Goal: Information Seeking & Learning: Stay updated

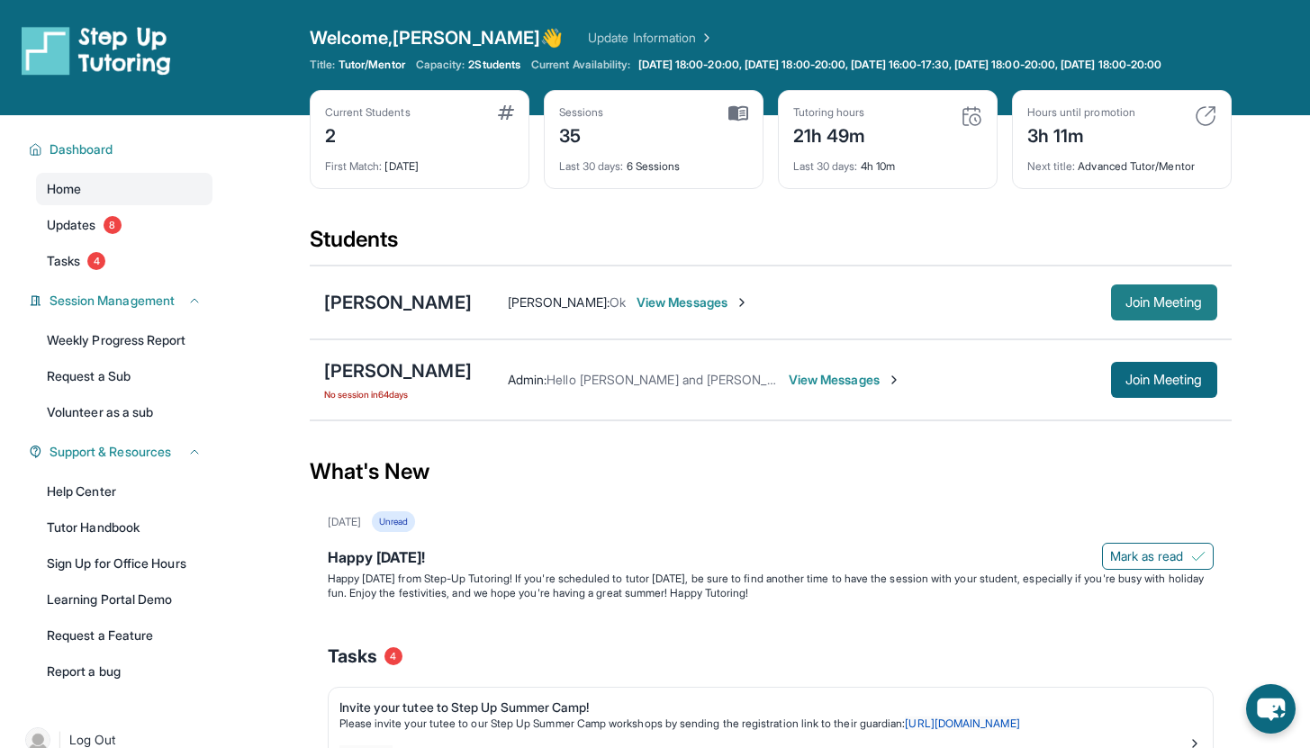
click at [1126, 308] on span "Join Meeting" at bounding box center [1164, 302] width 77 height 11
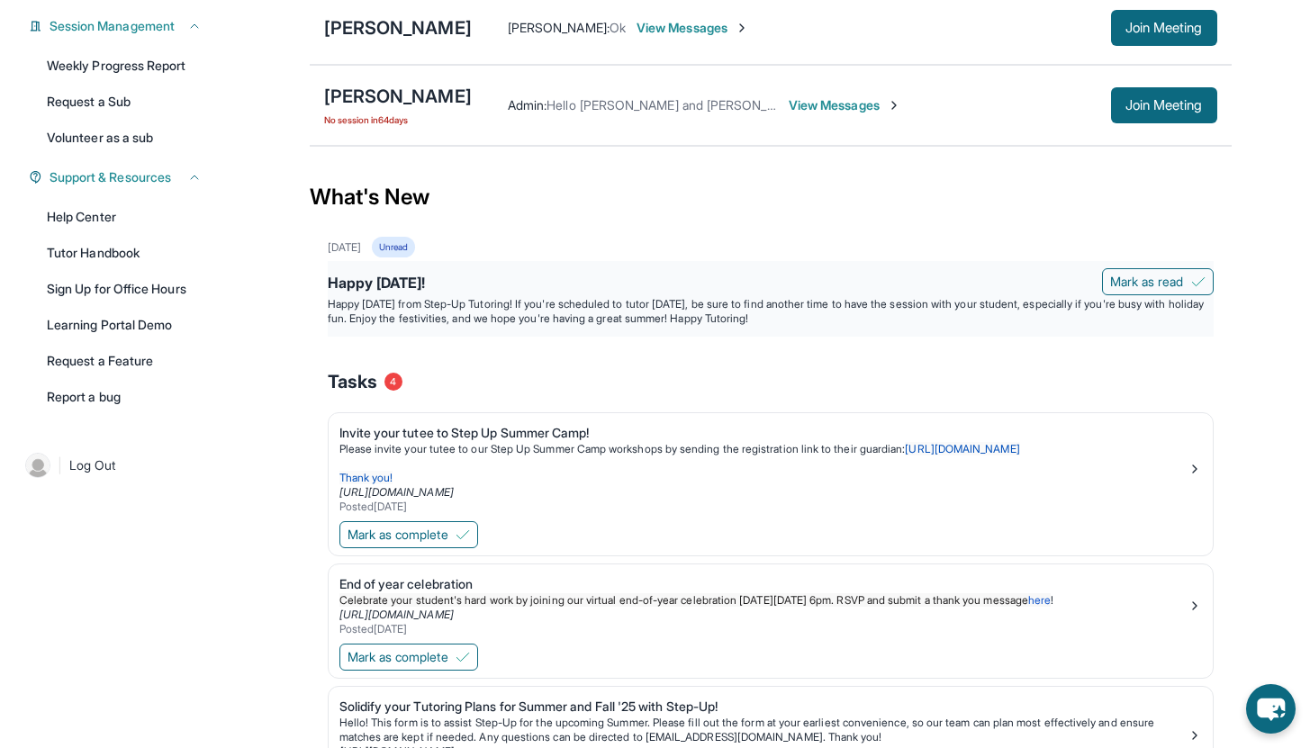
click at [869, 326] on p "Happy [DATE] from Step-Up Tutoring! If you're scheduled to tutor [DATE], be sur…" at bounding box center [771, 311] width 886 height 29
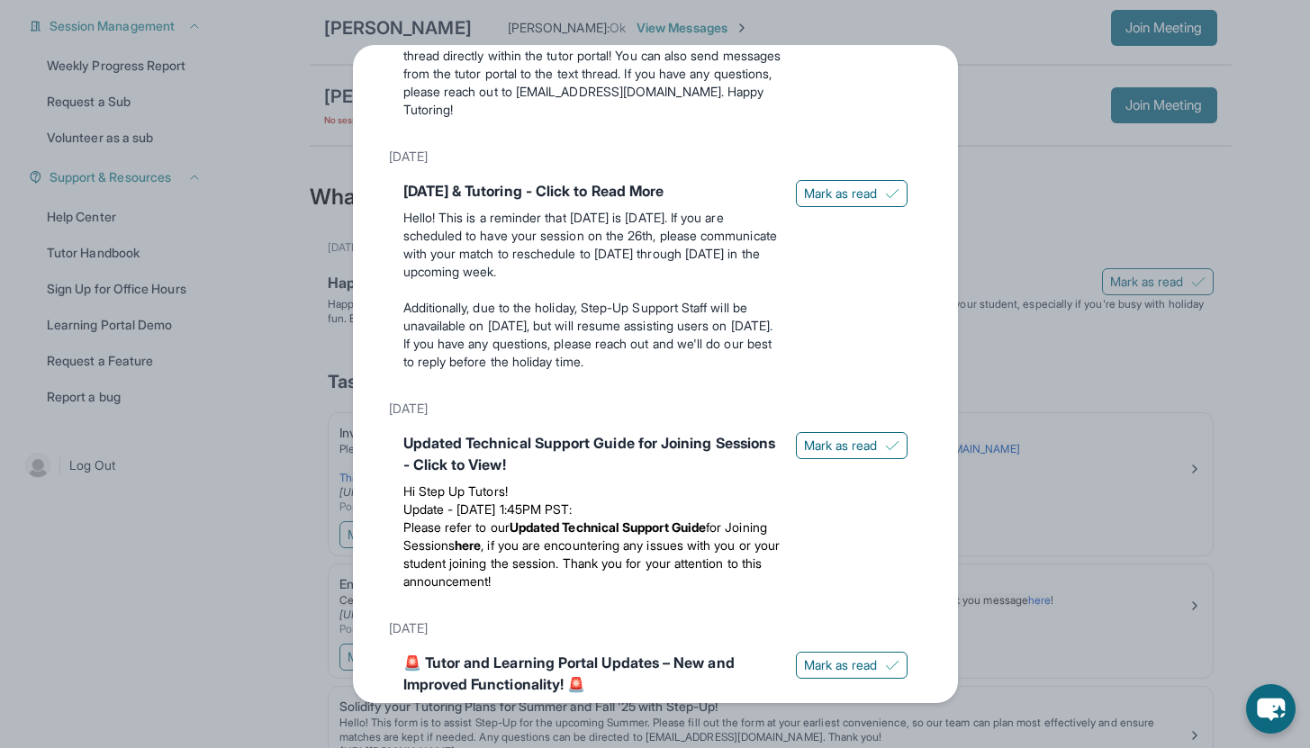
scroll to position [0, 0]
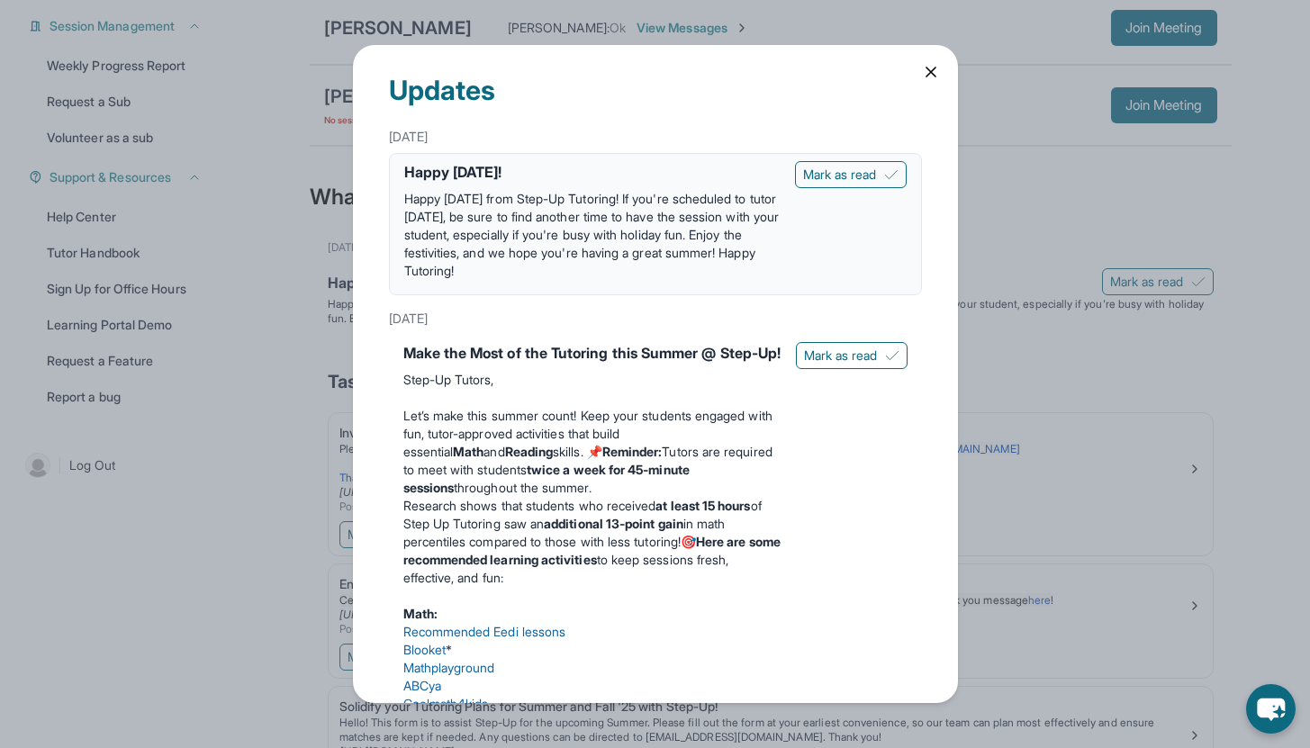
click at [925, 80] on icon at bounding box center [931, 72] width 18 height 18
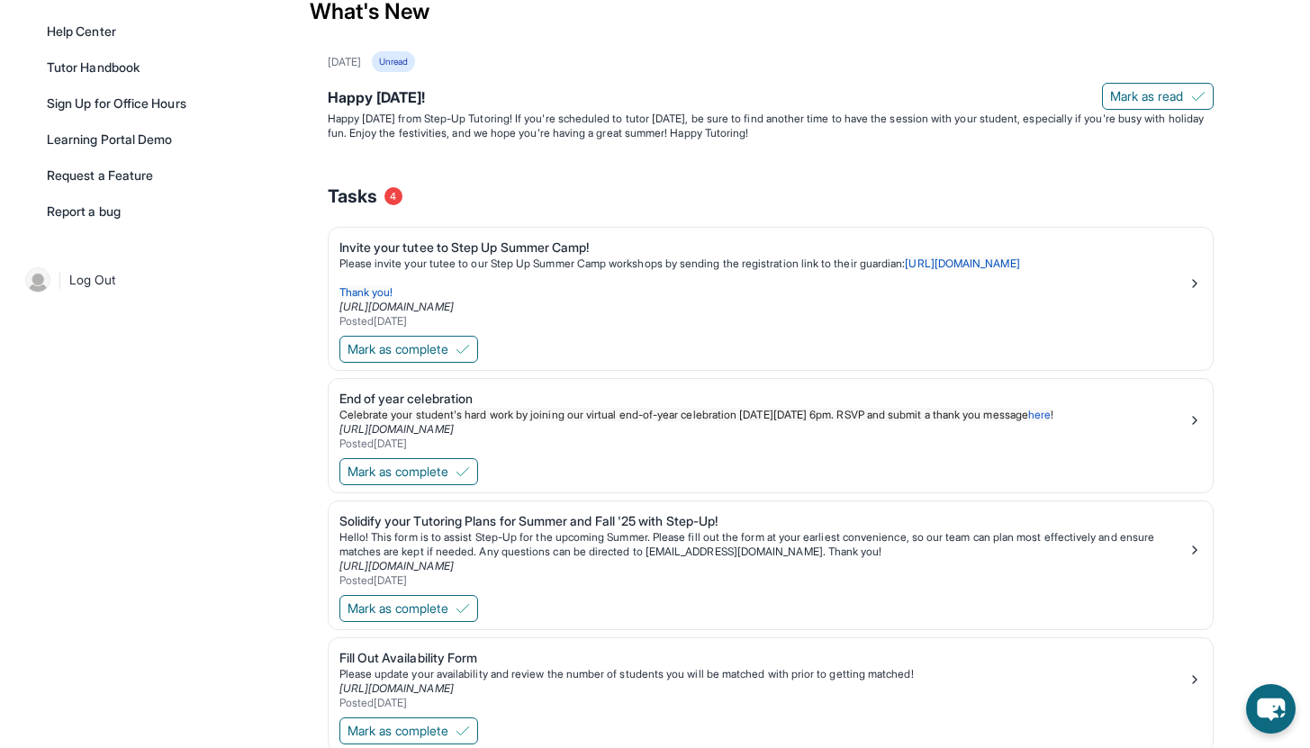
scroll to position [539, 0]
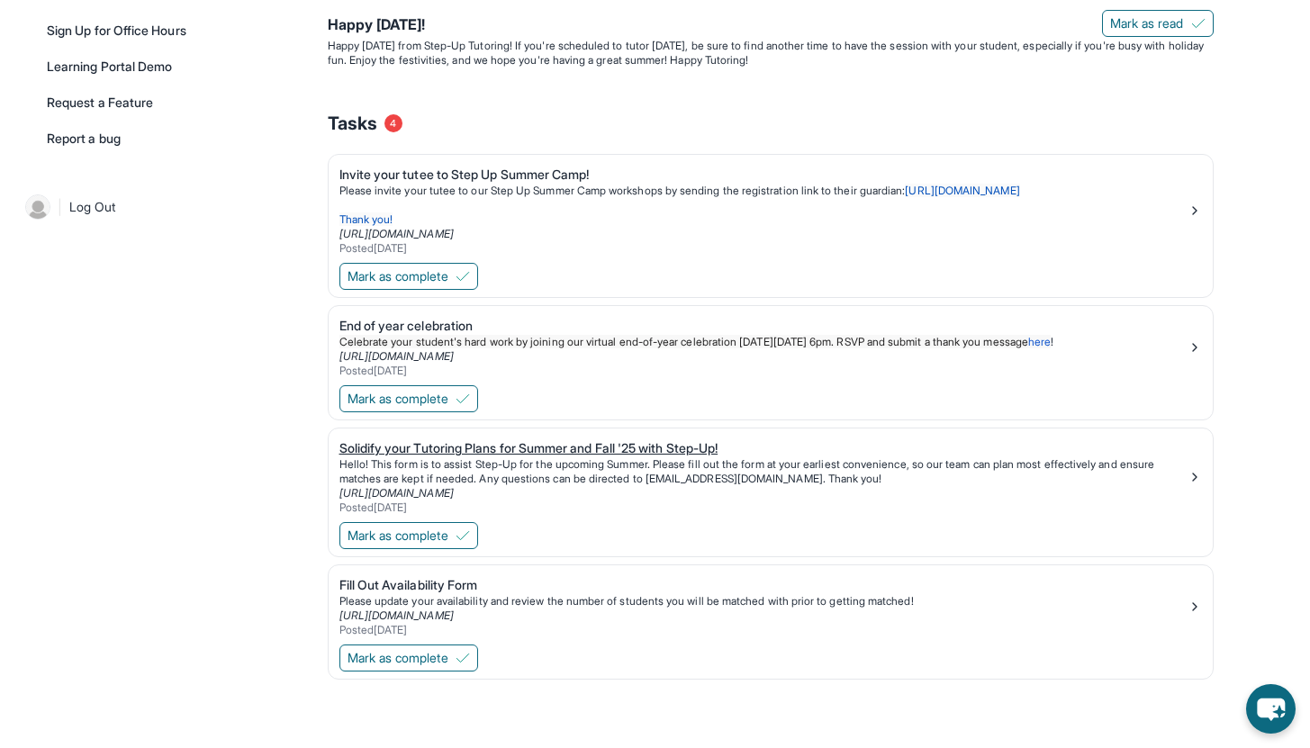
click at [815, 457] on div "Solidify your Tutoring Plans for Summer and Fall '25 with Step-Up!" at bounding box center [764, 448] width 848 height 18
click at [835, 515] on div "Posted [DATE]" at bounding box center [764, 508] width 848 height 14
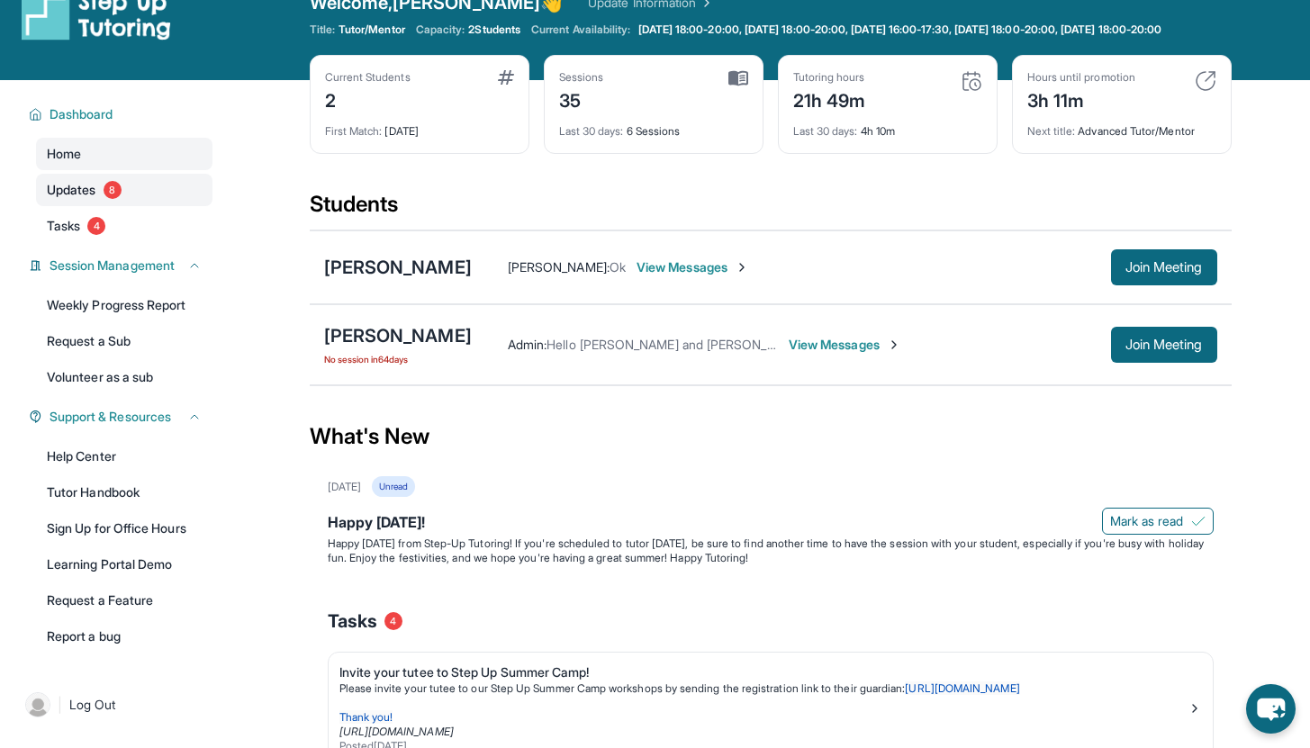
click at [165, 206] on link "Updates 8" at bounding box center [124, 190] width 177 height 32
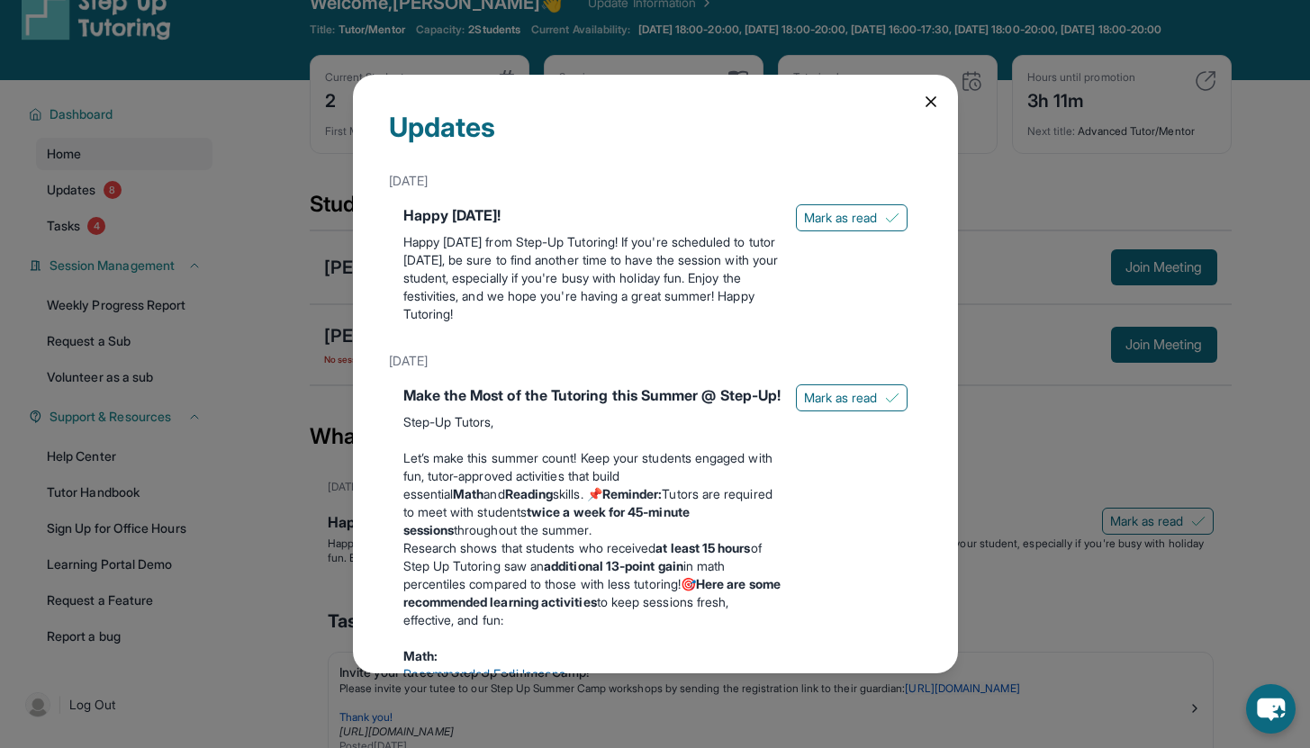
click at [157, 241] on div "Updates [DATE] Happy [DATE]! Happy [DATE] from Step-Up Tutoring! If you're sche…" at bounding box center [655, 374] width 1310 height 748
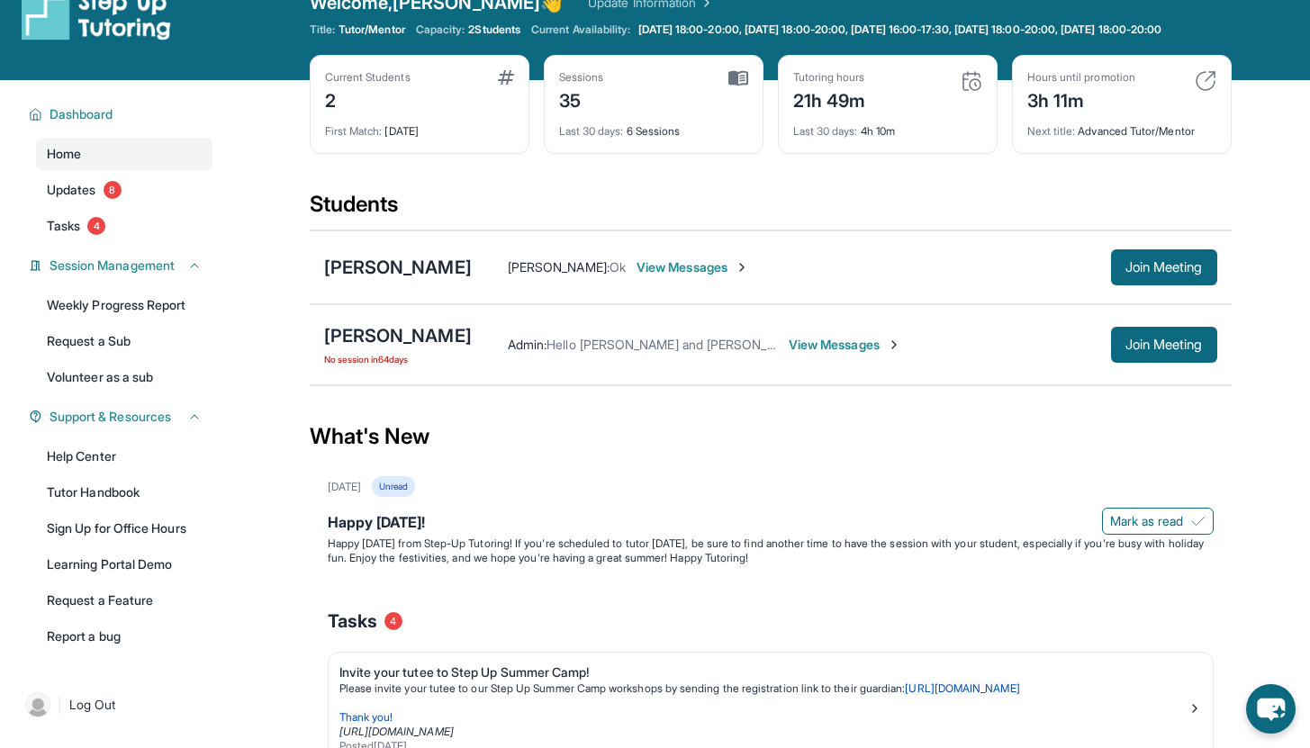
click at [157, 241] on link "Tasks 4" at bounding box center [124, 226] width 177 height 32
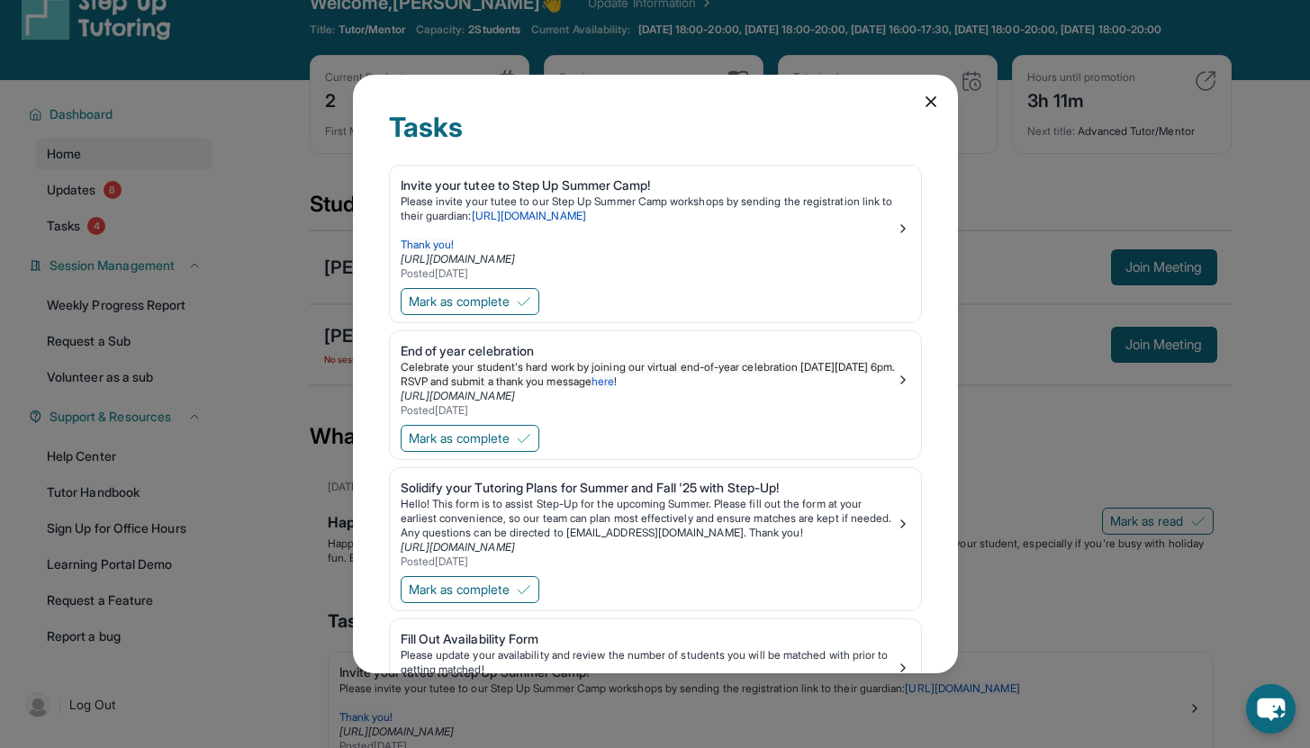
click at [157, 241] on div "Tasks Invite your tutee to Step Up Summer Camp! Please invite your tutee to our…" at bounding box center [655, 374] width 1310 height 748
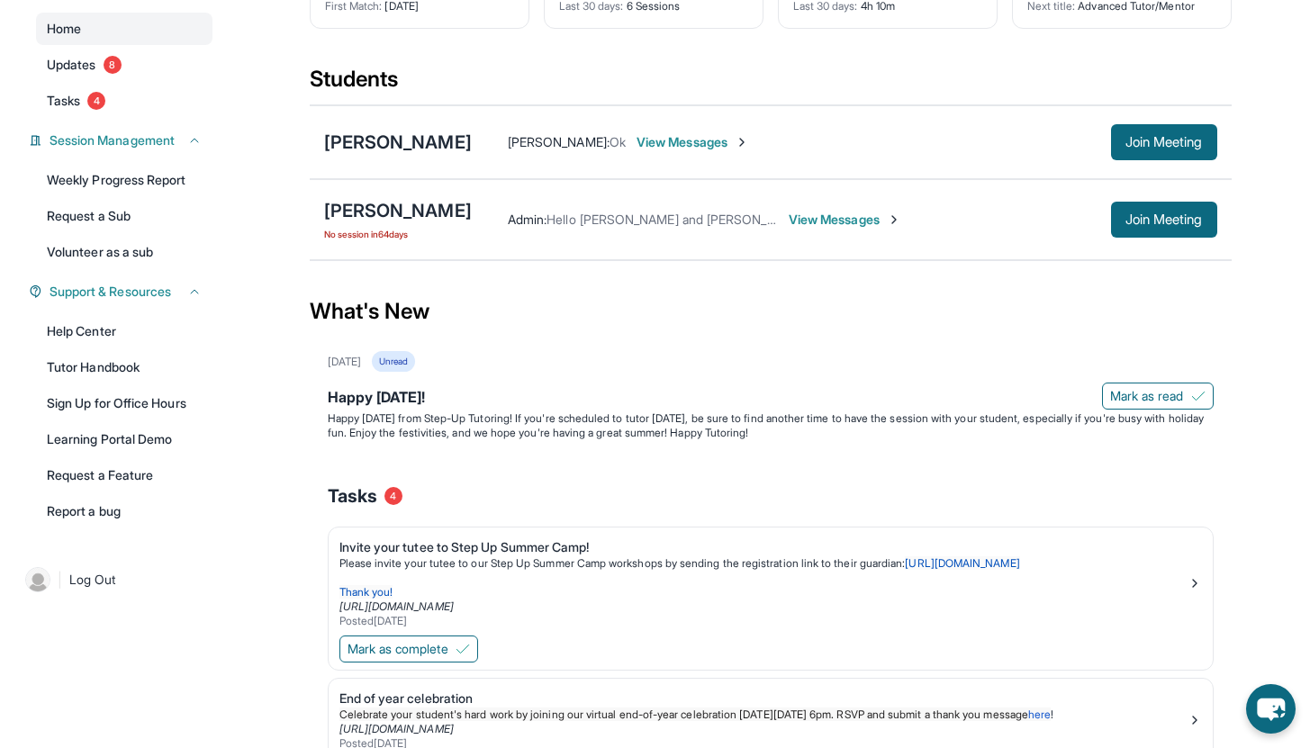
scroll to position [162, 0]
